Goal: Task Accomplishment & Management: Manage account settings

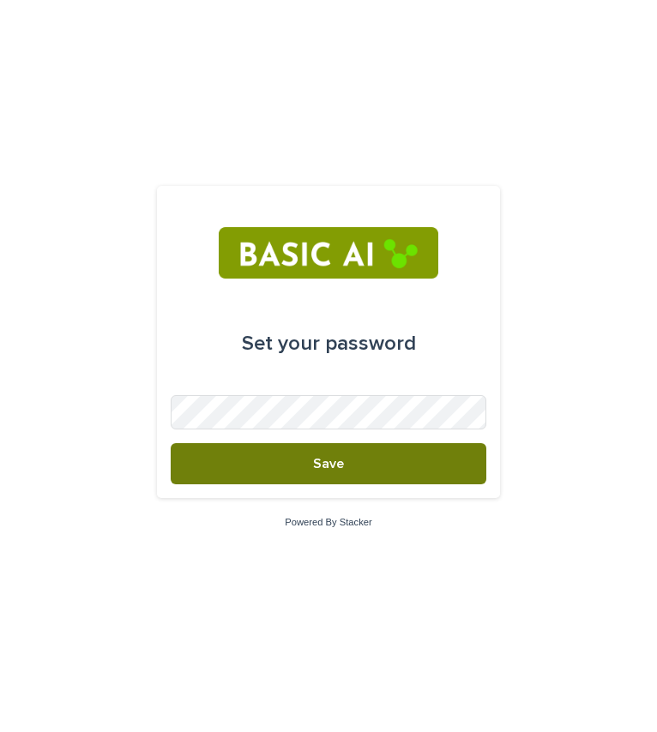
click at [281, 475] on button "Save" at bounding box center [329, 463] width 316 height 41
